Goal: Task Accomplishment & Management: Manage account settings

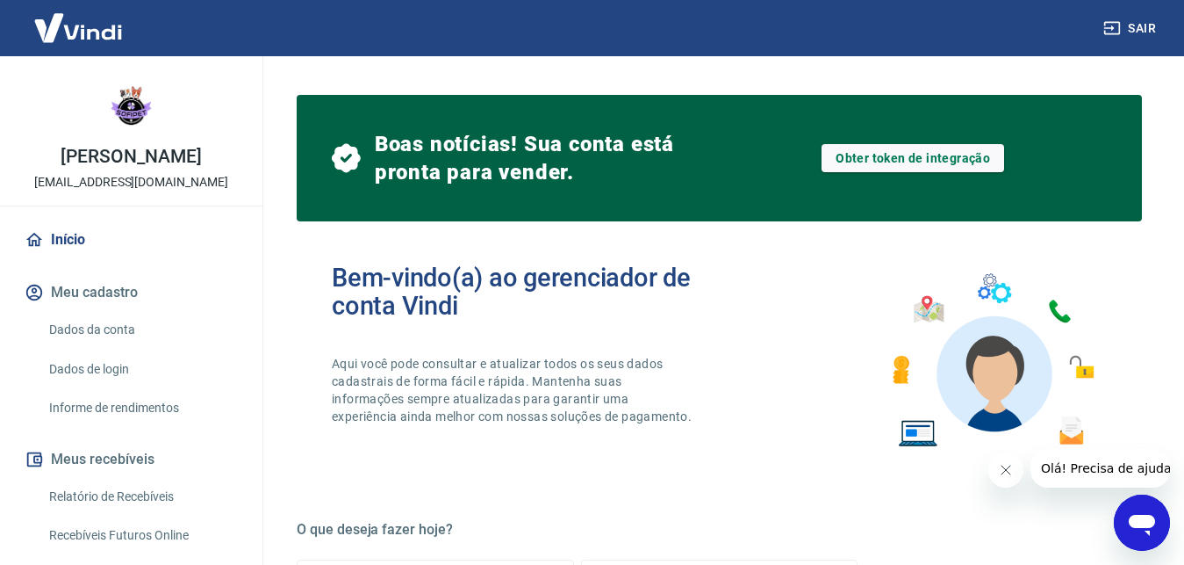
click at [247, 241] on div "Início Meu cadastro Dados da conta Dados de login Informe de rendimentos Meus r…" at bounding box center [131, 568] width 263 height 696
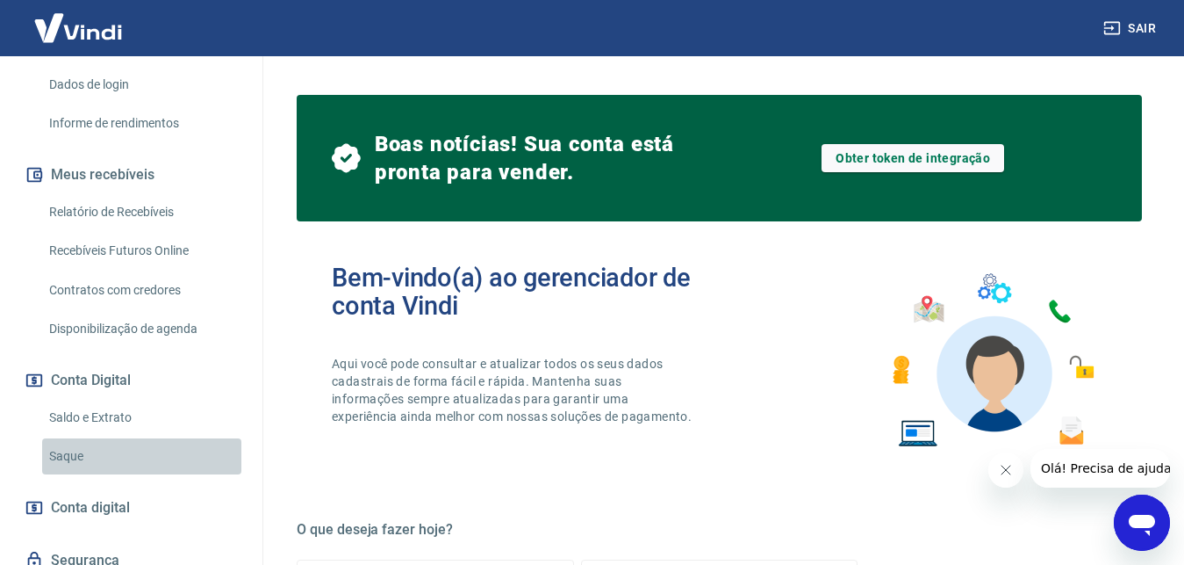
click at [203, 442] on link "Saque" at bounding box center [141, 456] width 199 height 36
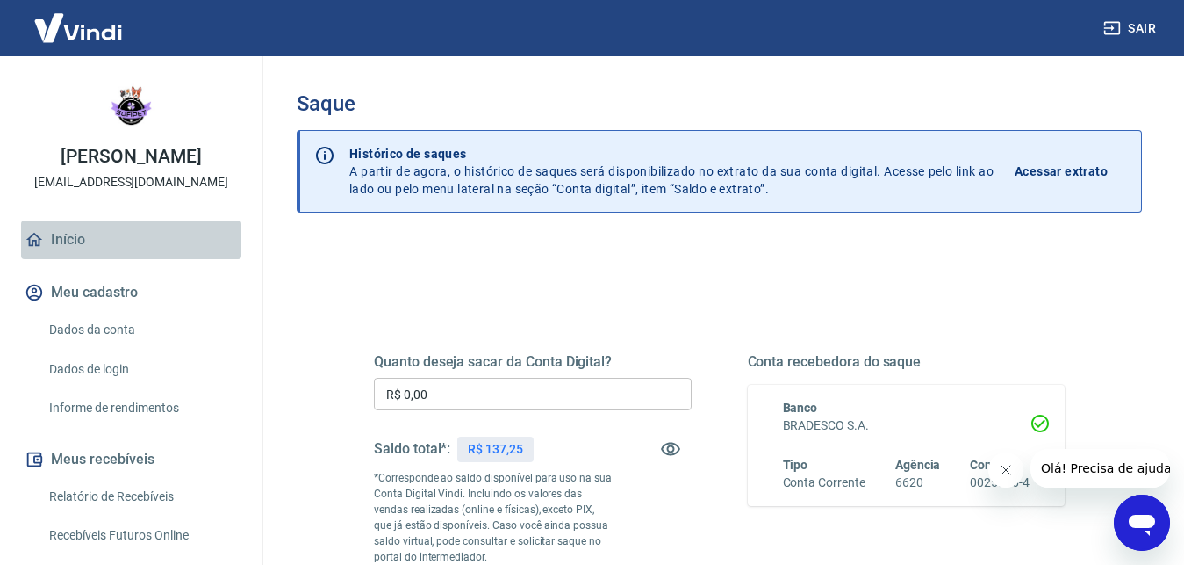
click at [196, 242] on link "Início" at bounding box center [131, 239] width 220 height 39
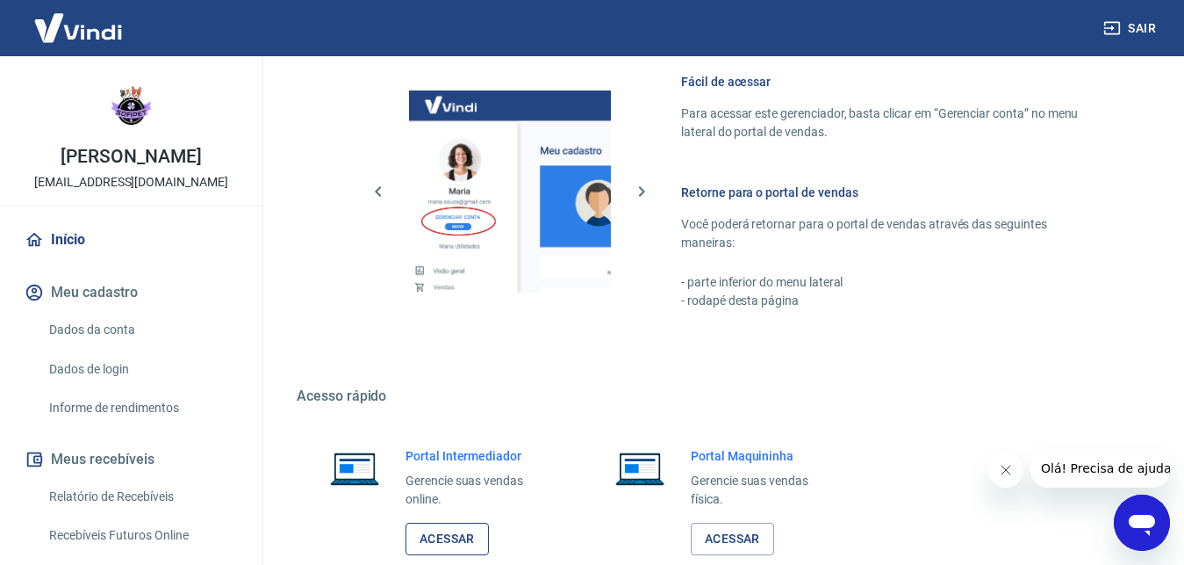
scroll to position [1005, 0]
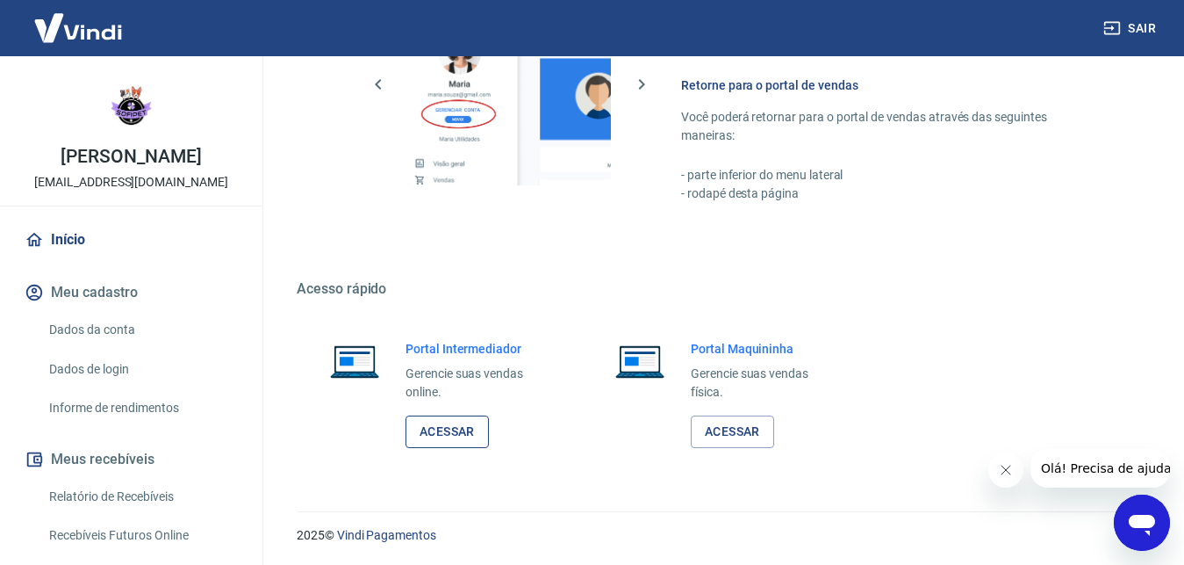
click at [446, 435] on link "Acessar" at bounding box center [447, 431] width 83 height 32
